Goal: Task Accomplishment & Management: Manage account settings

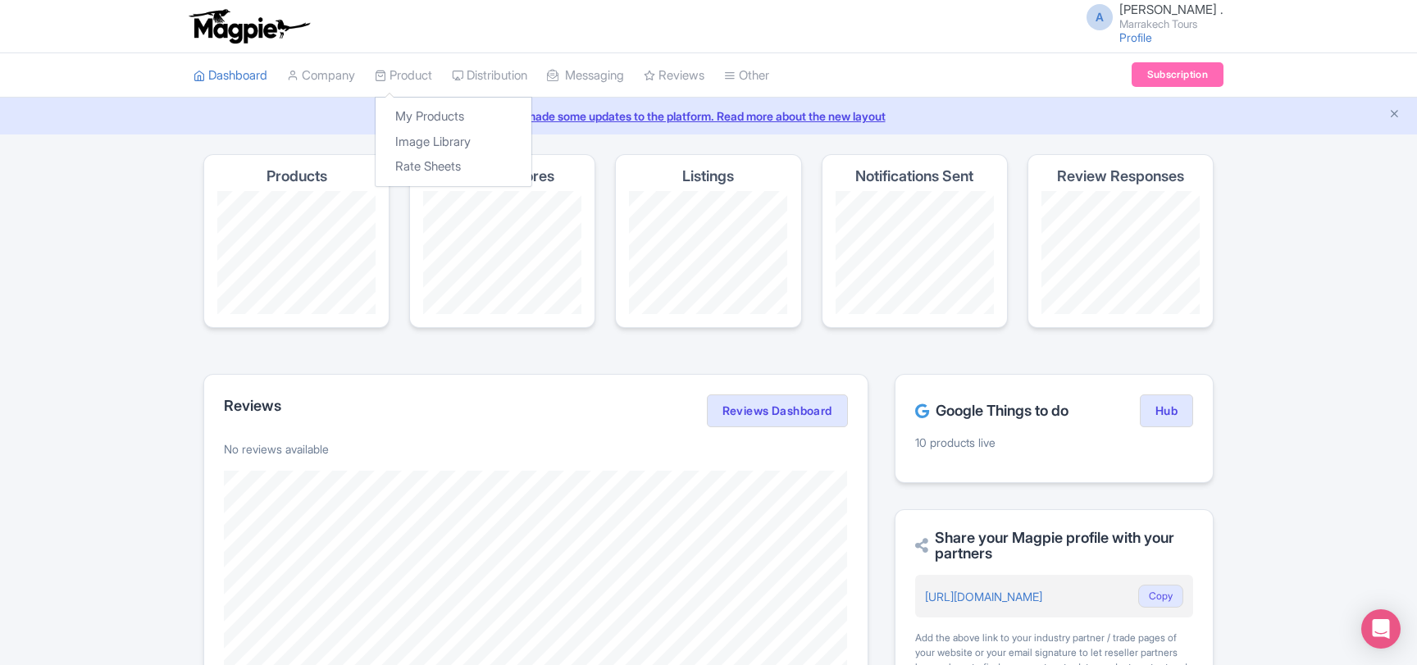
click at [421, 103] on div "My Products Image Library Rate Sheets" at bounding box center [453, 142] width 157 height 90
click at [421, 113] on link "My Products" at bounding box center [454, 116] width 156 height 25
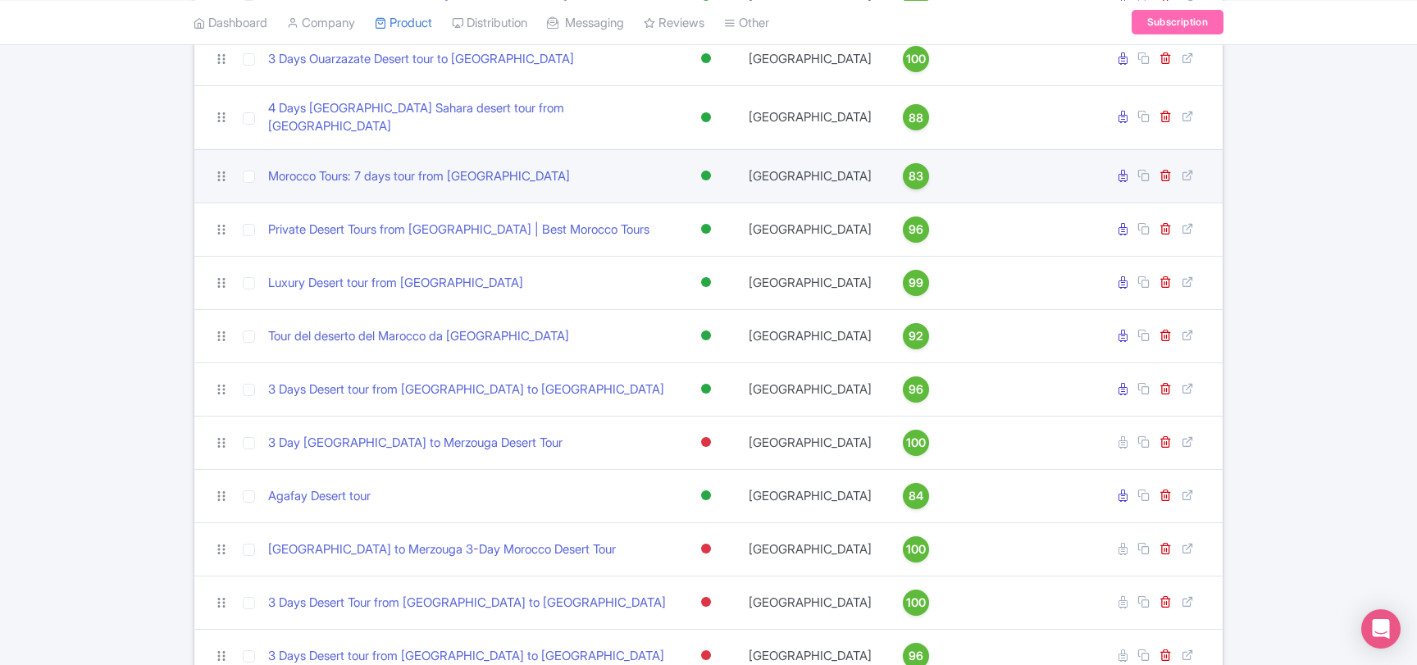
scroll to position [354, 0]
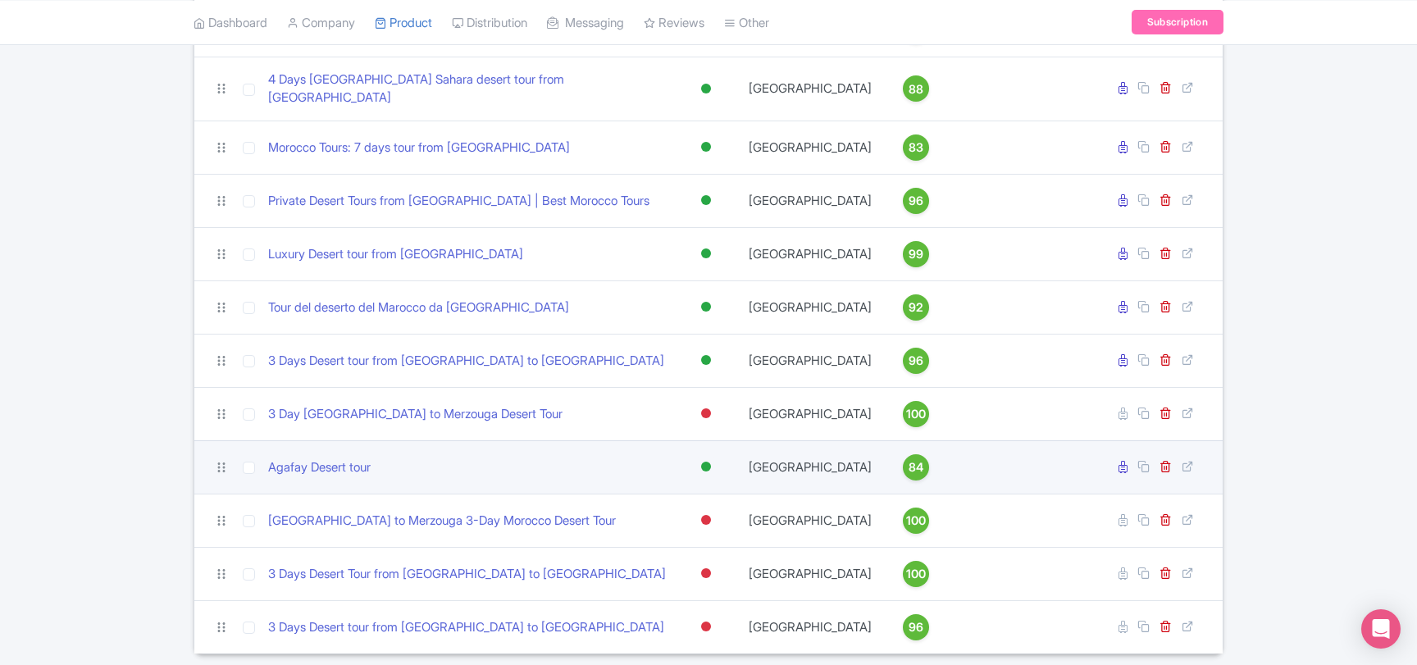
click at [705, 462] on div at bounding box center [706, 467] width 10 height 10
click at [670, 515] on div "Inactive" at bounding box center [665, 525] width 97 height 30
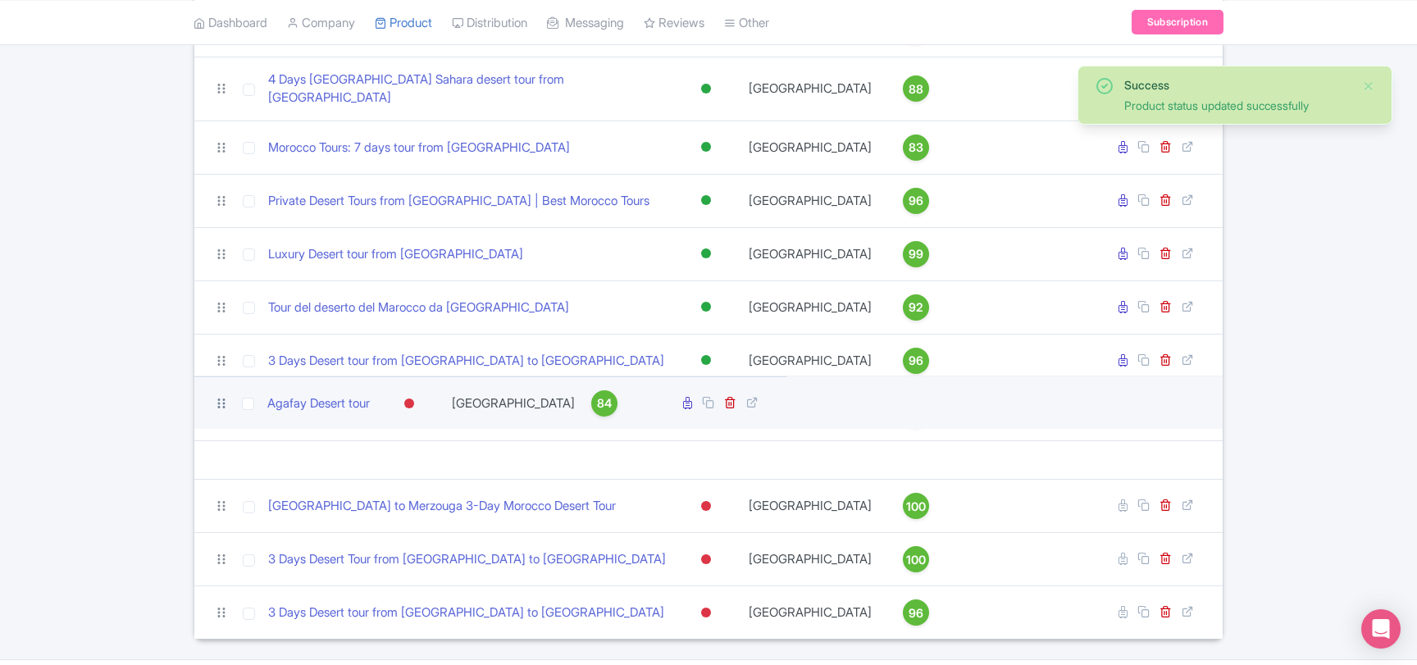
drag, startPoint x: 221, startPoint y: 460, endPoint x: 219, endPoint y: 400, distance: 59.9
click at [219, 400] on icon at bounding box center [221, 403] width 15 height 15
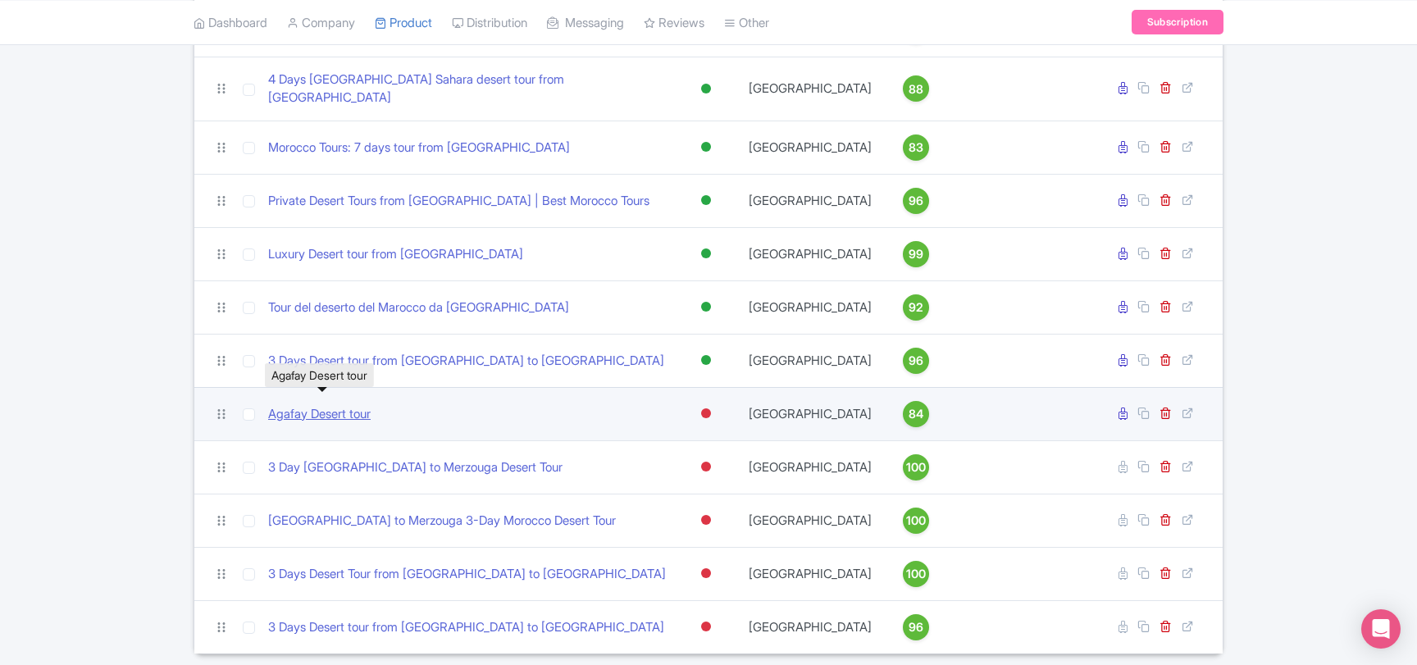
click at [333, 408] on link "Agafay Desert tour" at bounding box center [319, 414] width 102 height 19
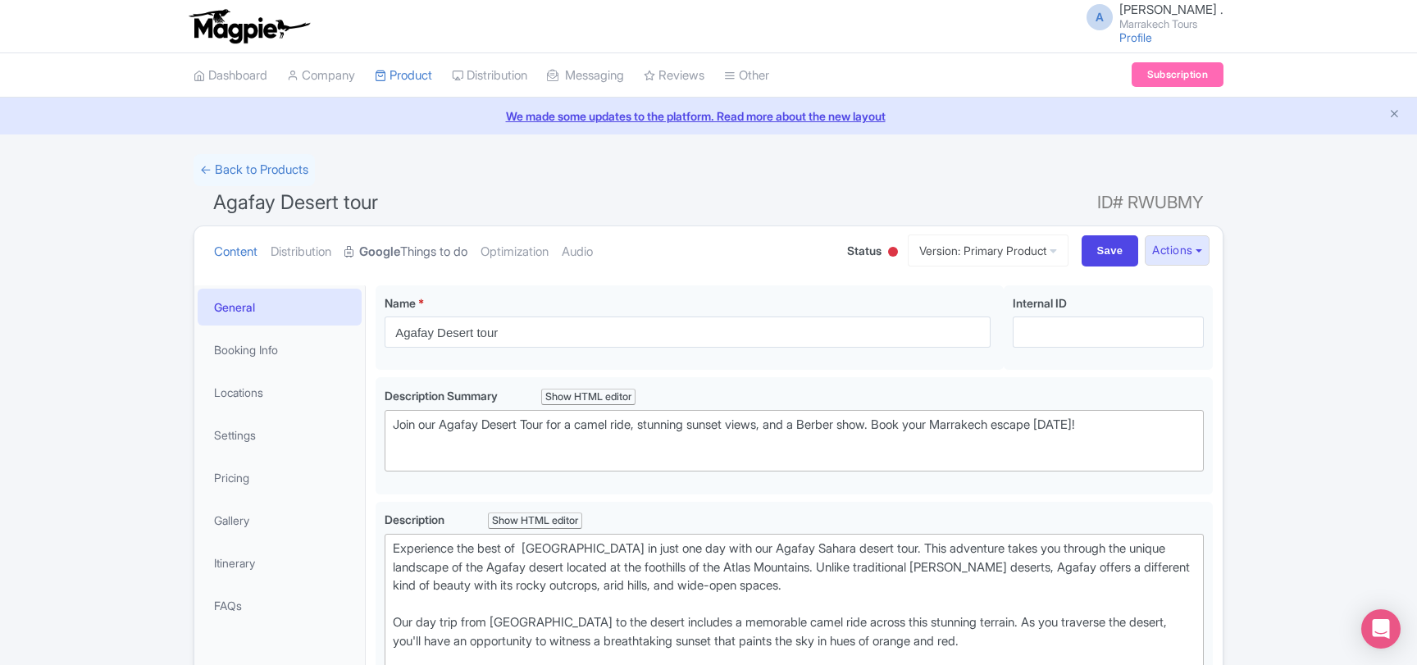
click at [430, 257] on link "Google Things to do" at bounding box center [405, 252] width 123 height 52
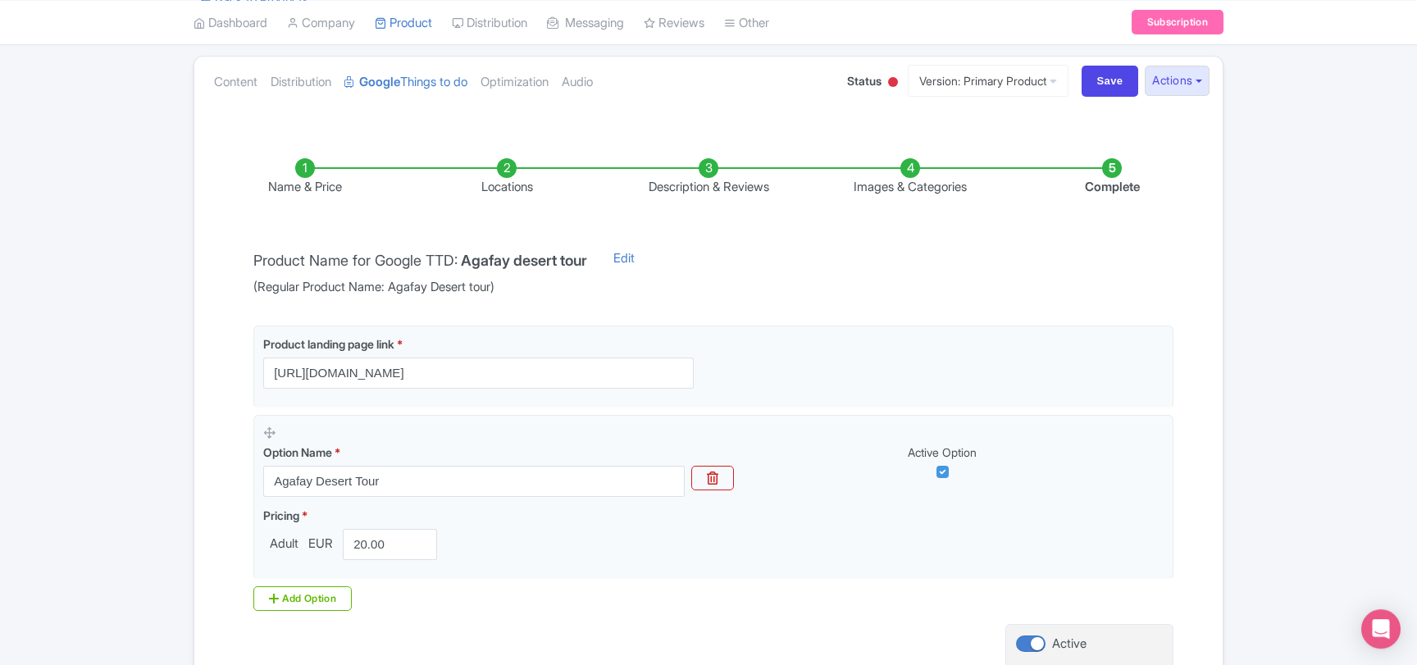
scroll to position [309, 0]
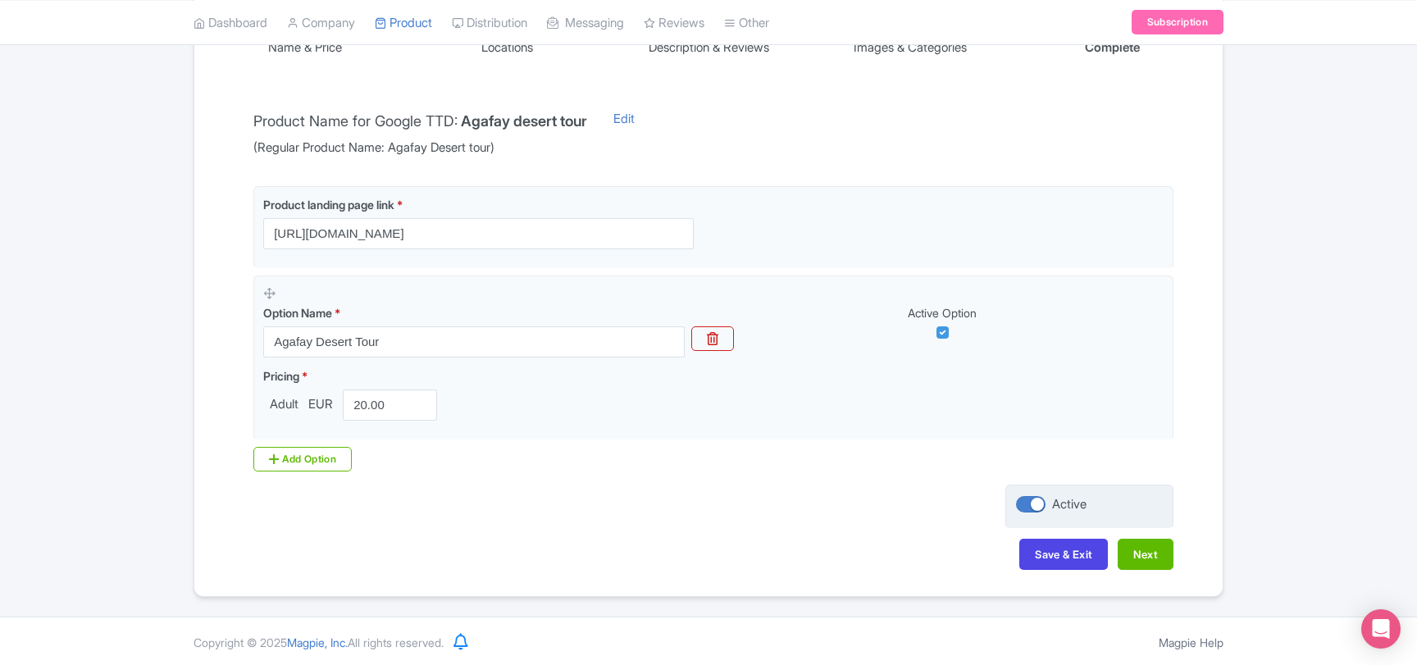
click at [1036, 506] on div at bounding box center [1031, 504] width 30 height 16
click at [1027, 506] on input "Active" at bounding box center [1021, 504] width 11 height 11
checkbox input "false"
click at [1054, 555] on button "Save & Exit" at bounding box center [1063, 554] width 89 height 31
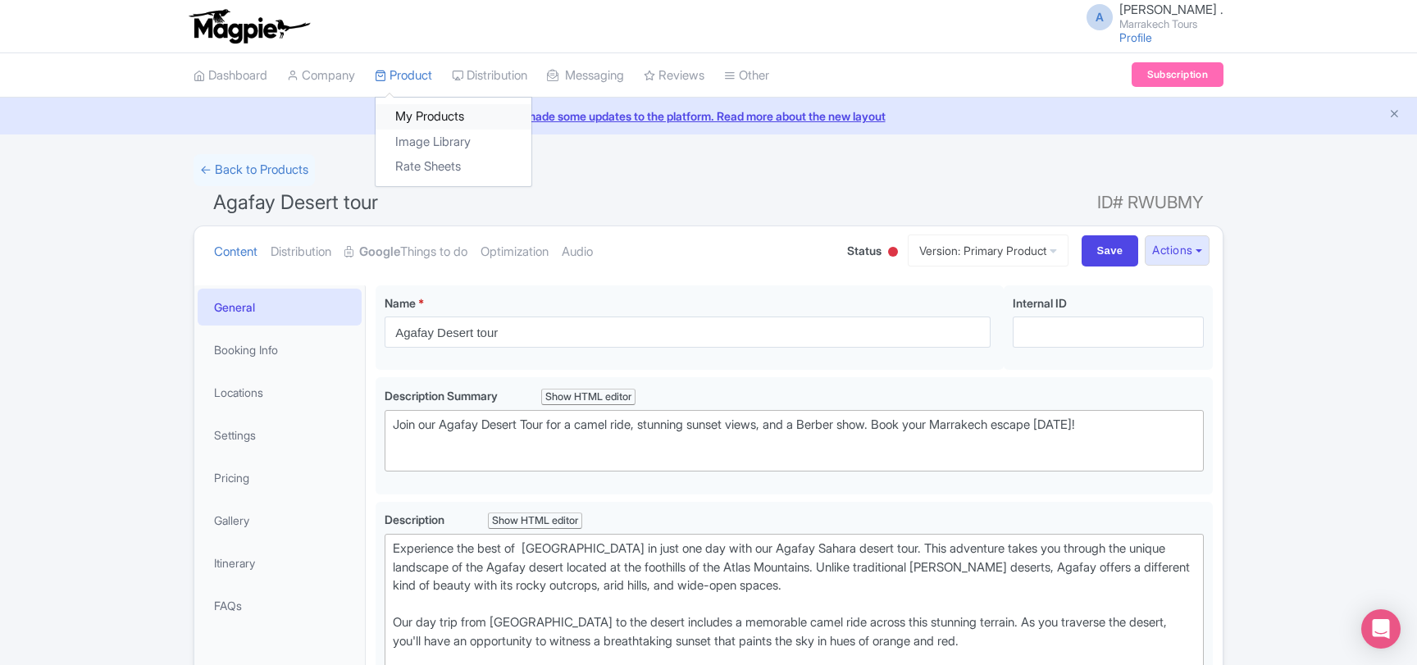
click at [408, 107] on link "My Products" at bounding box center [454, 116] width 156 height 25
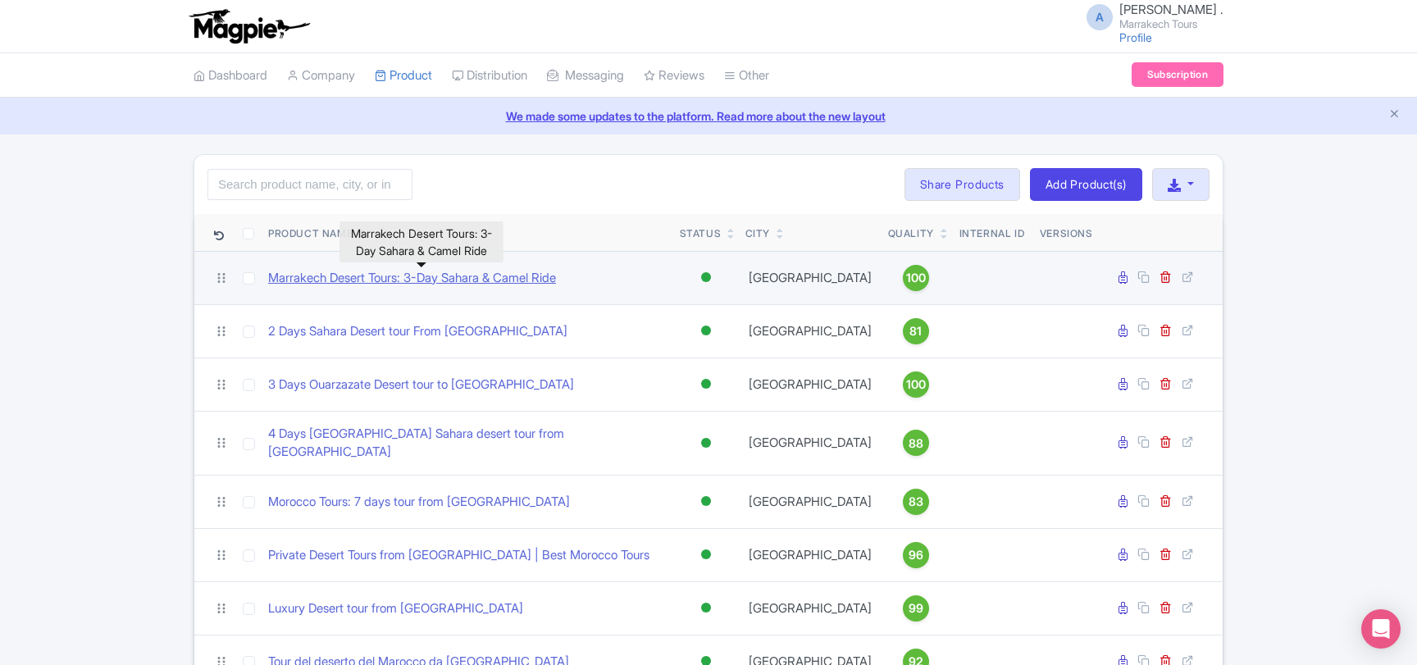
click at [460, 282] on link "Marrakech Desert Tours: 3-Day Sahara & Camel Ride" at bounding box center [412, 278] width 288 height 19
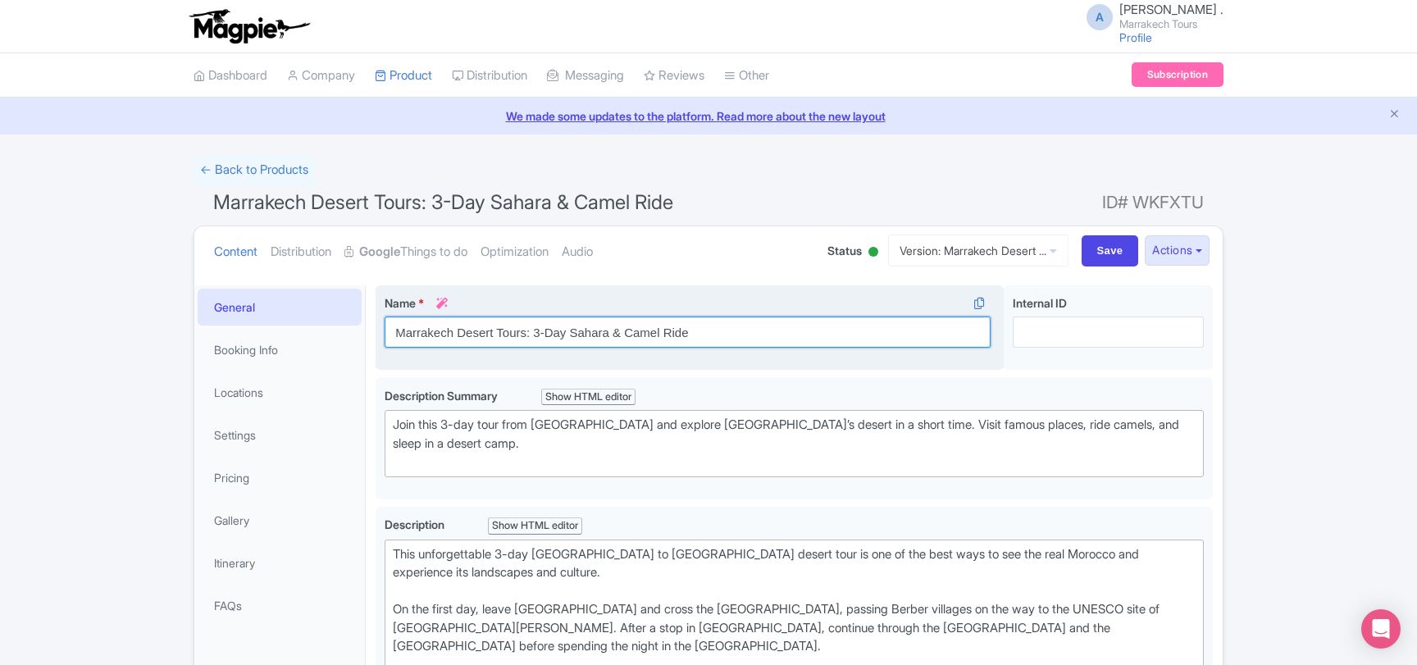
click at [527, 333] on input "Marrakech Desert Tours: 3-Day Sahara & Camel Ride" at bounding box center [688, 332] width 606 height 31
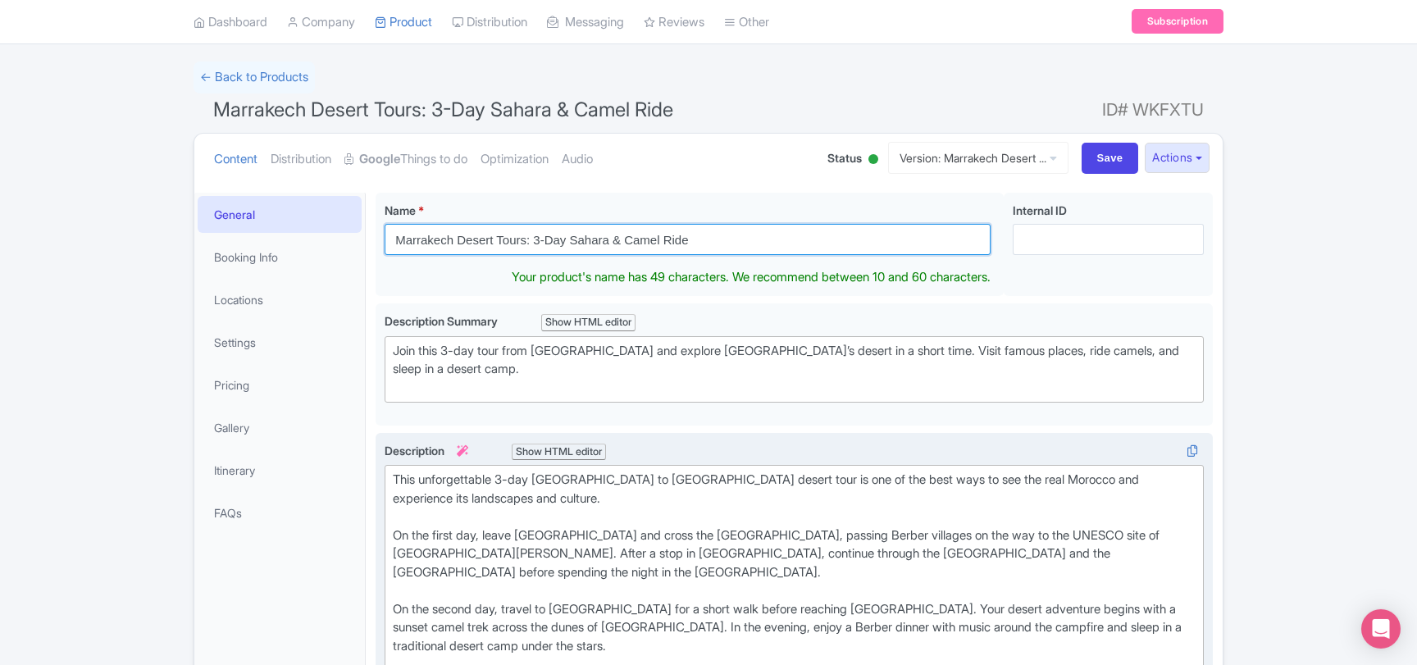
scroll to position [177, 0]
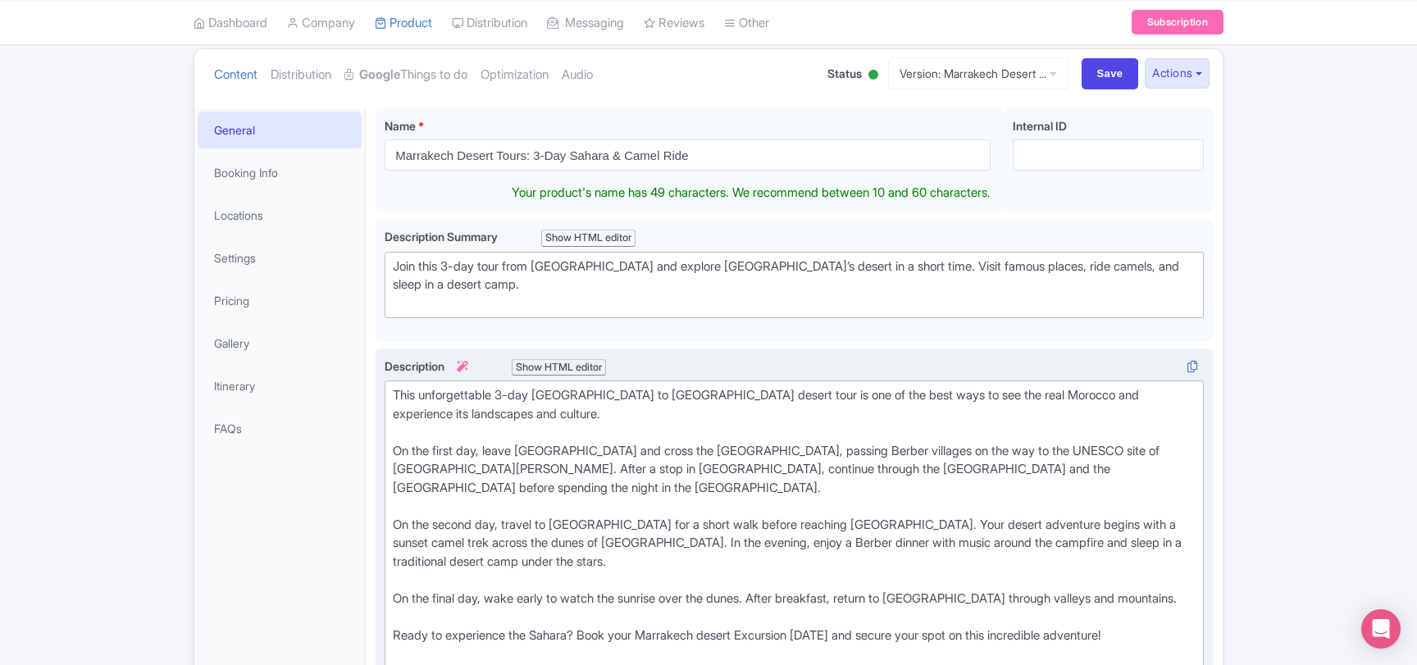
click at [503, 391] on div "This unforgettable 3-day Marrakech to Merzouga desert tour is one of the best w…" at bounding box center [794, 533] width 803 height 295
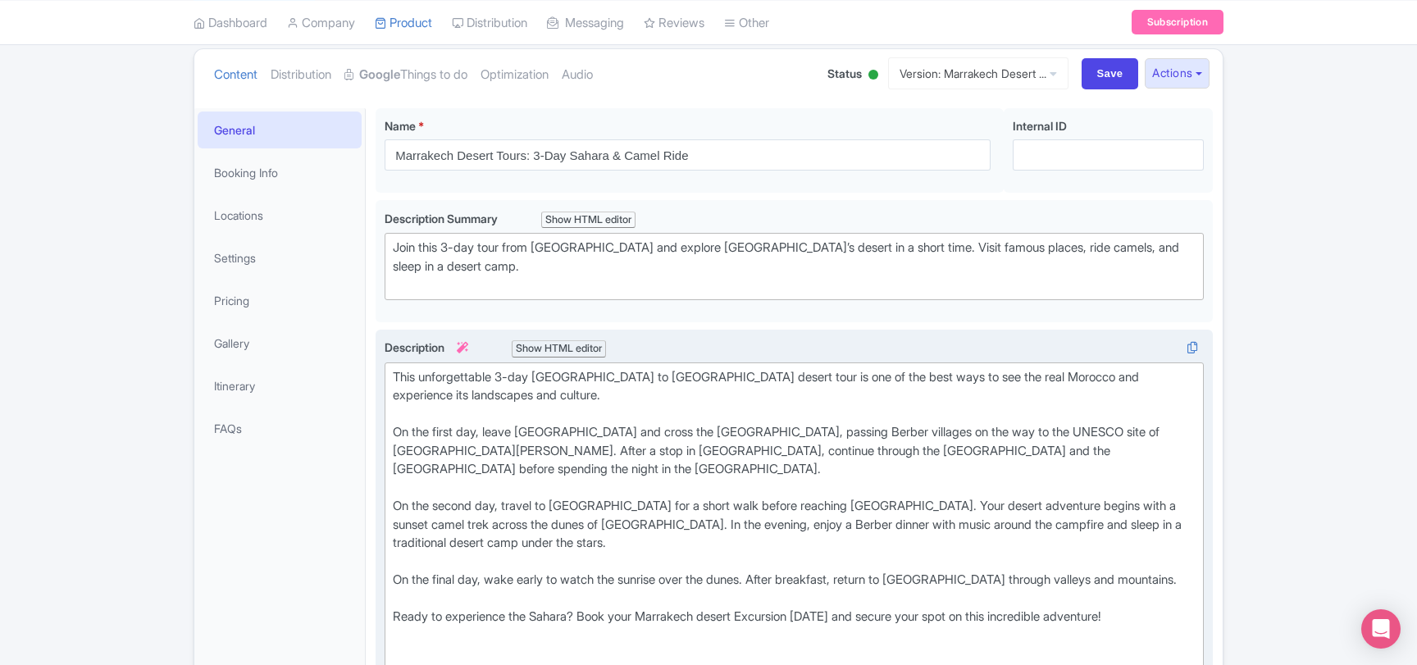
click at [507, 373] on div "This unforgettable 3-day Marrakech to Merzouga desert tour is one of the best w…" at bounding box center [794, 515] width 803 height 295
click at [508, 373] on div "This unforgettable 3-day Marrakech to Merzouga desert tour is one of the best w…" at bounding box center [794, 515] width 803 height 295
click at [501, 373] on div "This unforgettable 3-day Marrakech to Merzouga desert tour is one of the best w…" at bounding box center [794, 515] width 803 height 295
drag, startPoint x: 501, startPoint y: 373, endPoint x: 529, endPoint y: 374, distance: 27.9
click at [529, 374] on div "This unforgettable 3-day Marrakech to Merzouga desert tour is one of the best w…" at bounding box center [794, 515] width 803 height 295
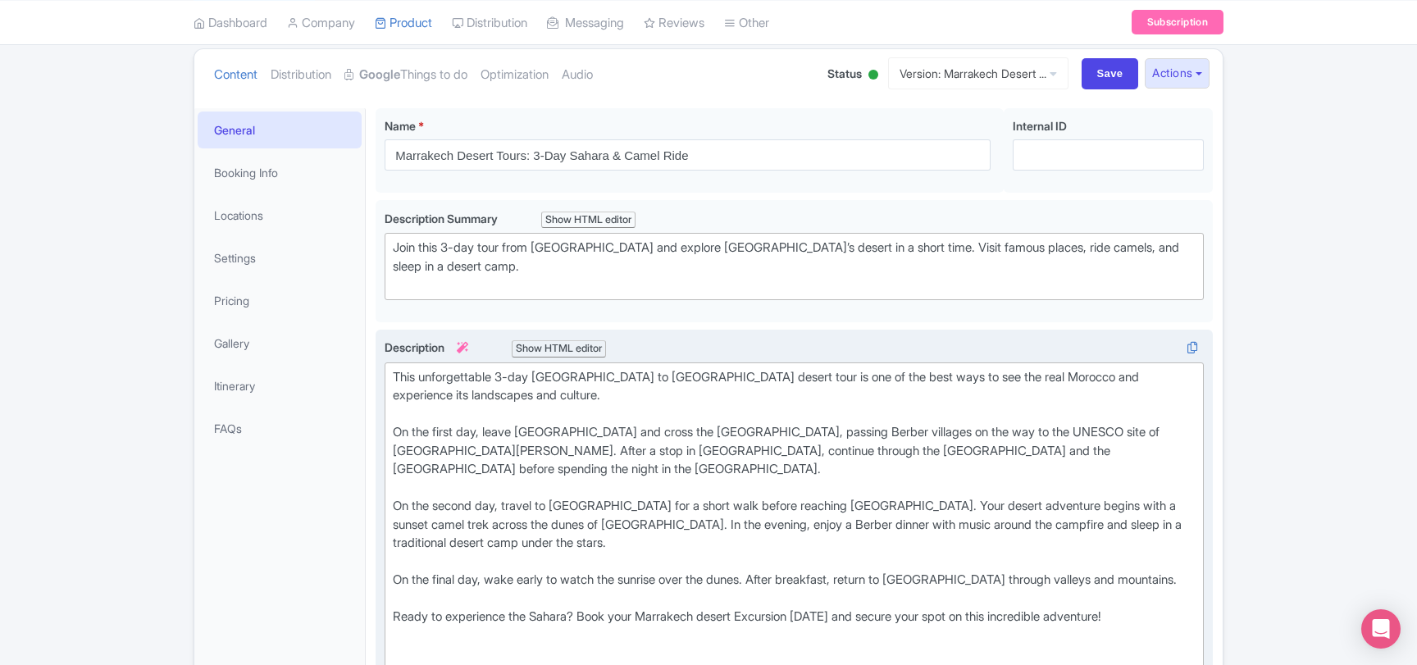
type trix-editor "<div>This unforgettable Marrakech to Merzouga desert tour is one of the best wa…"
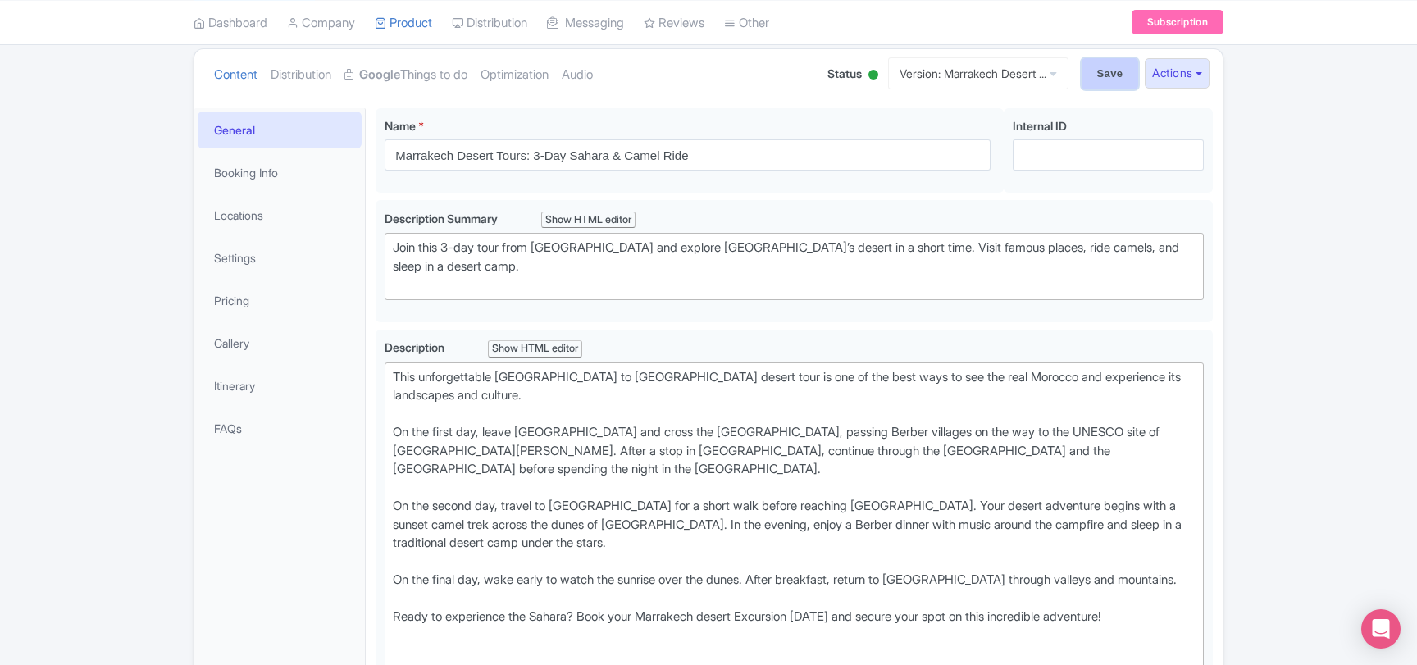
click at [1105, 71] on input "Save" at bounding box center [1110, 73] width 57 height 31
type input "Saving..."
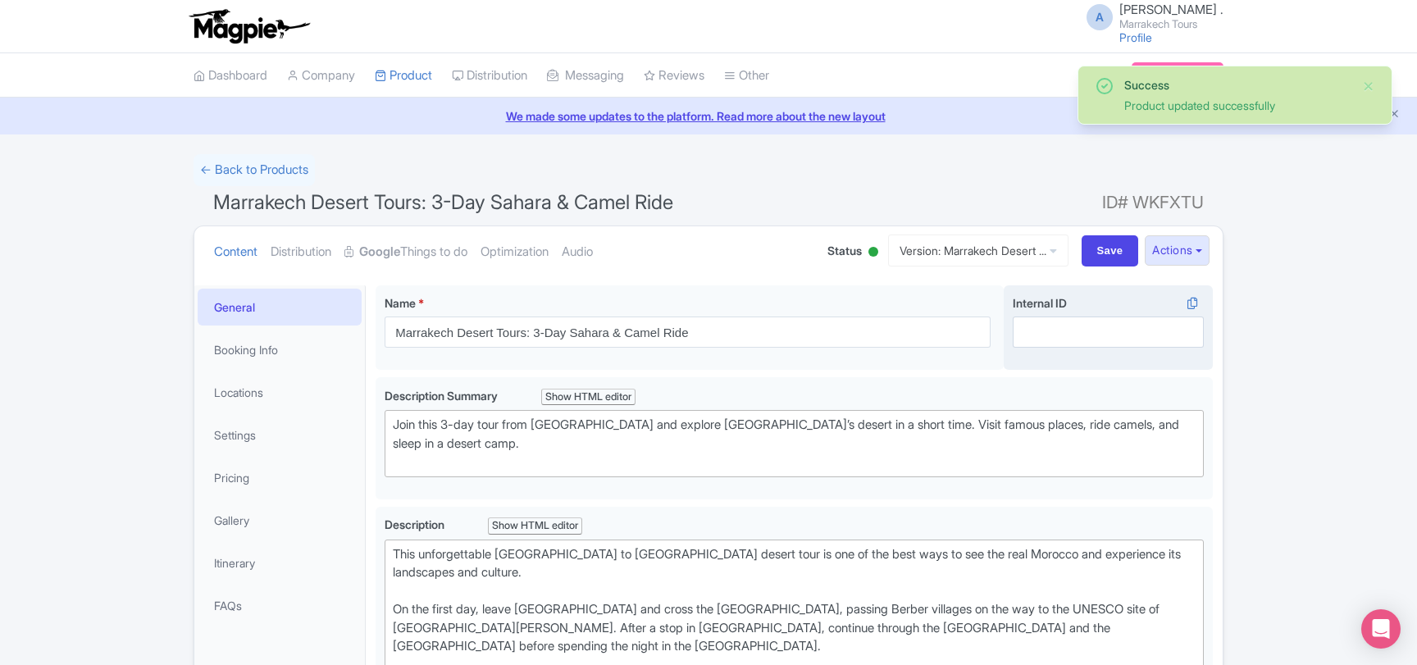
scroll to position [285, 0]
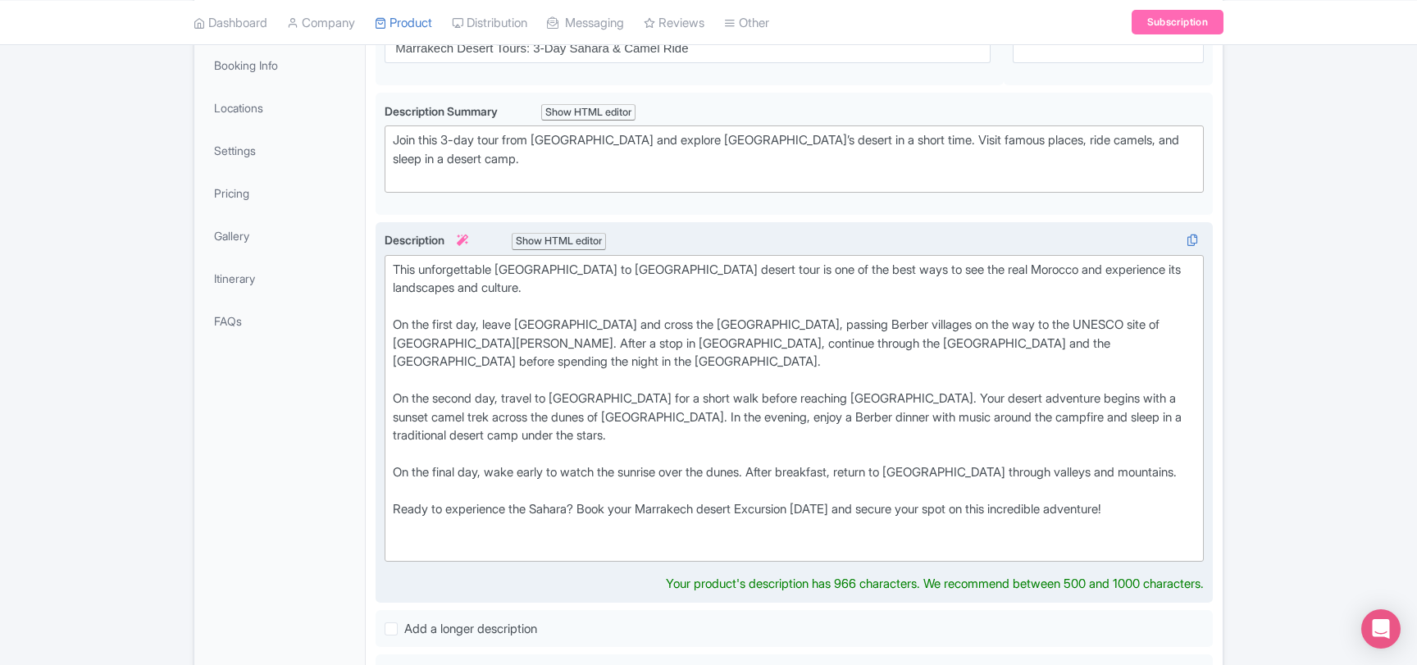
click at [666, 488] on div "This unforgettable [GEOGRAPHIC_DATA] to [GEOGRAPHIC_DATA] desert tour is one of…" at bounding box center [794, 408] width 803 height 295
drag, startPoint x: 666, startPoint y: 488, endPoint x: 767, endPoint y: 490, distance: 100.9
click at [767, 490] on div "This unforgettable [GEOGRAPHIC_DATA] to [GEOGRAPHIC_DATA] desert tour is one of…" at bounding box center [794, 408] width 803 height 295
copy div "Marrakech desert Excursion"
